Goal: Find specific page/section: Find specific page/section

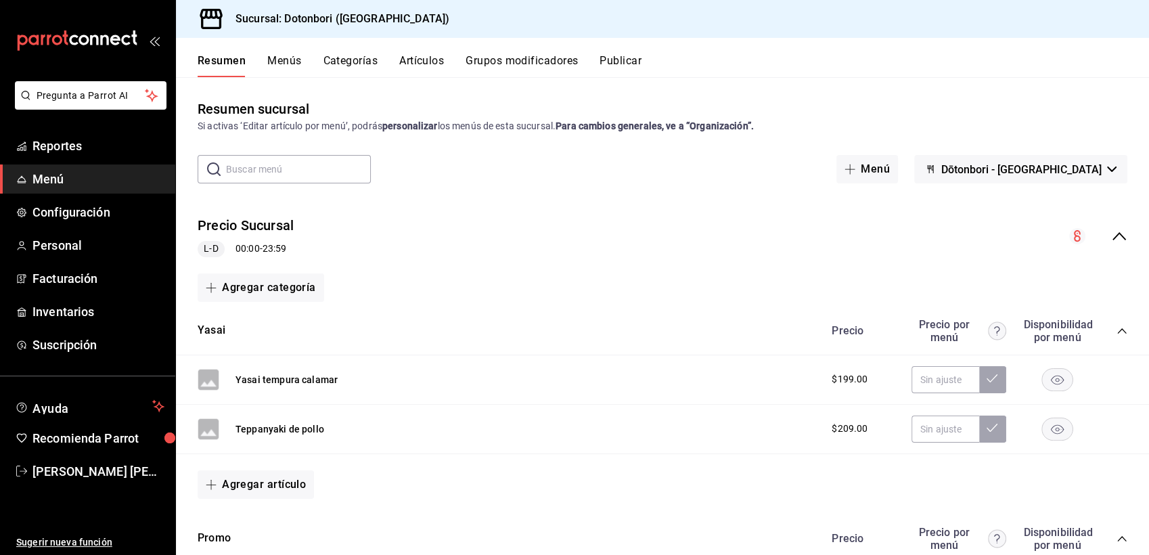
click at [229, 65] on button "Resumen" at bounding box center [222, 65] width 48 height 23
click at [87, 179] on span "Menú" at bounding box center [98, 179] width 132 height 18
click at [70, 143] on span "Reportes" at bounding box center [98, 146] width 132 height 18
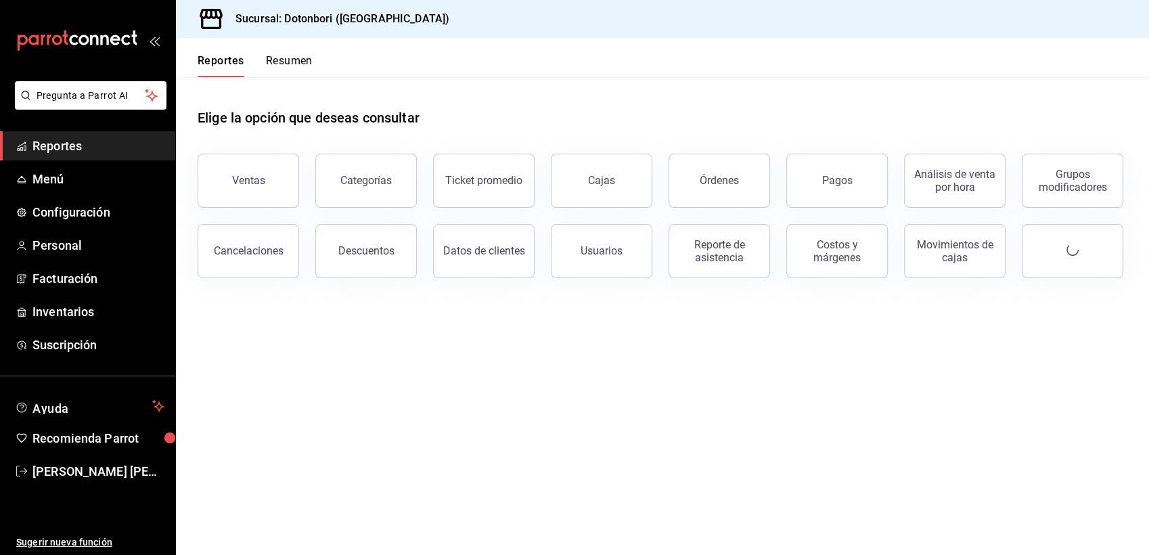
click at [285, 64] on button "Resumen" at bounding box center [289, 65] width 47 height 23
